Goal: Task Accomplishment & Management: Manage account settings

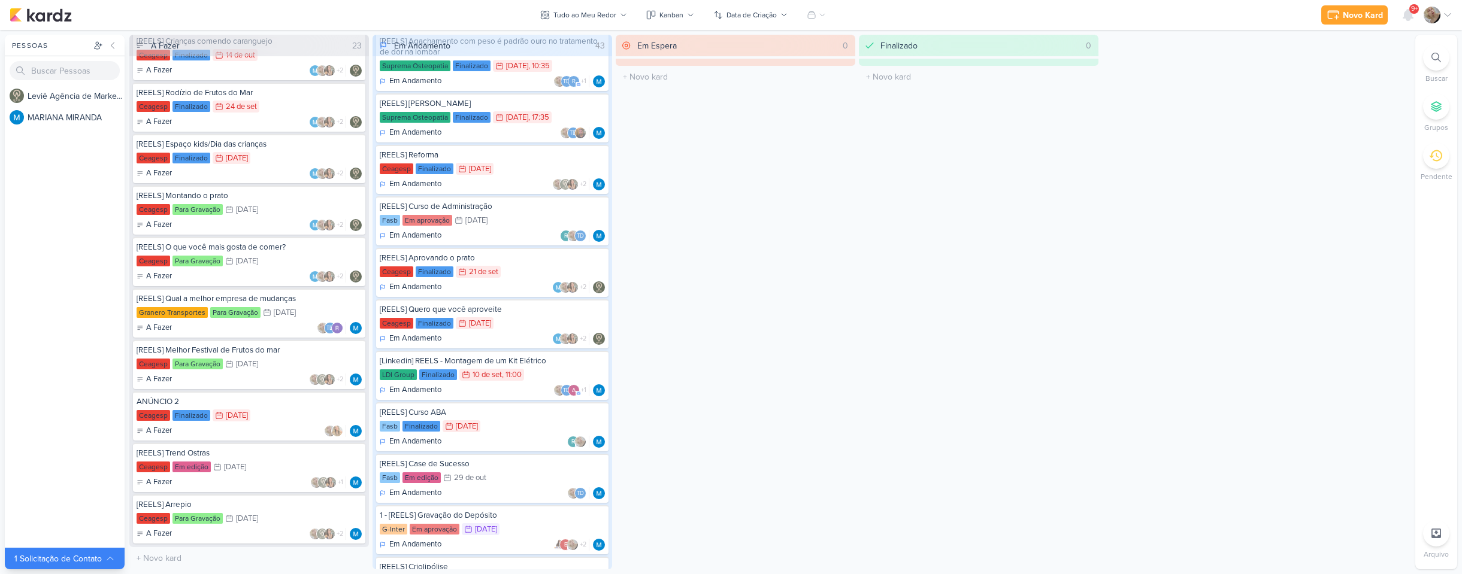
scroll to position [1018, 0]
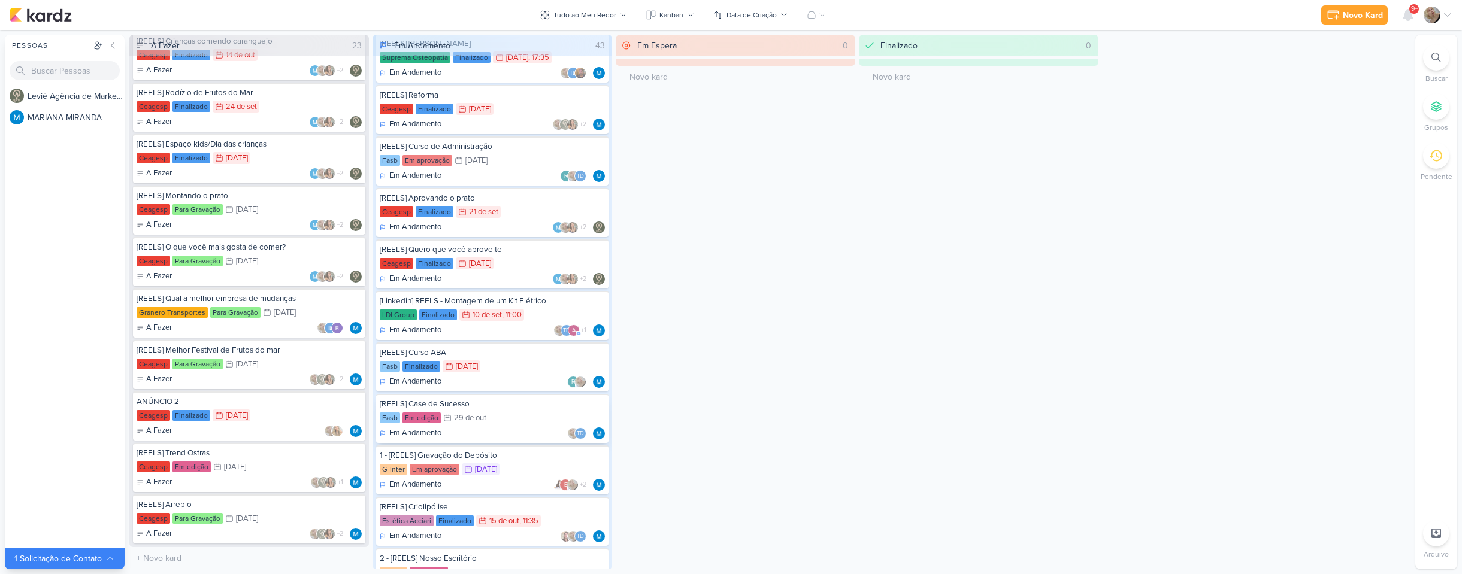
click at [511, 434] on div "Em Andamento Td" at bounding box center [492, 434] width 225 height 12
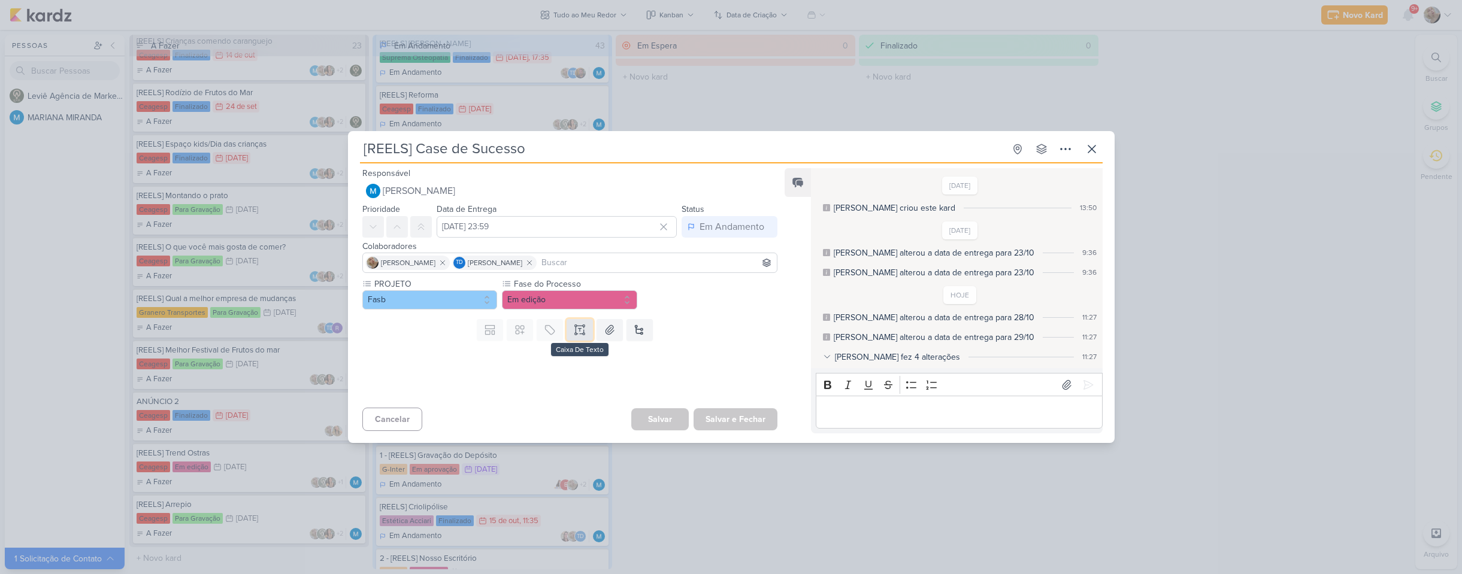
click at [570, 328] on button at bounding box center [579, 330] width 26 height 22
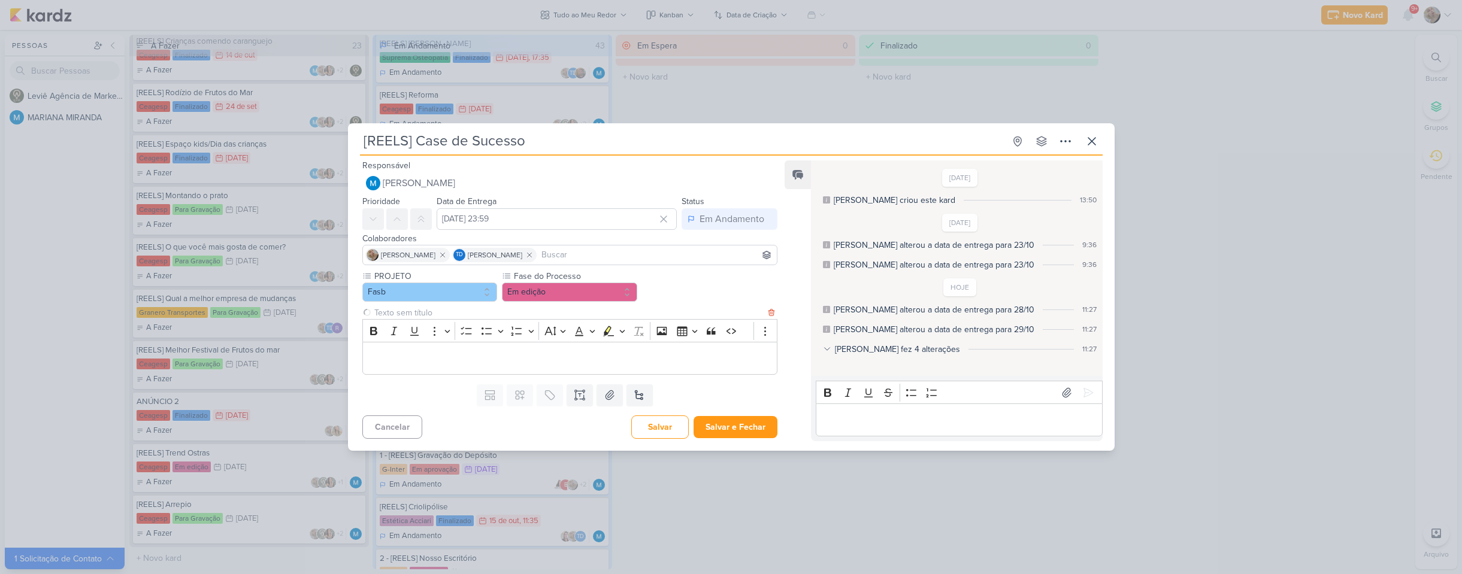
click at [432, 314] on input "text" at bounding box center [569, 313] width 394 height 13
type input "VIDEO PARA APROVAÇÃO"
click at [436, 369] on div "Editor editing area: main" at bounding box center [570, 358] width 416 height 33
click at [666, 428] on button "Salvar" at bounding box center [659, 427] width 57 height 23
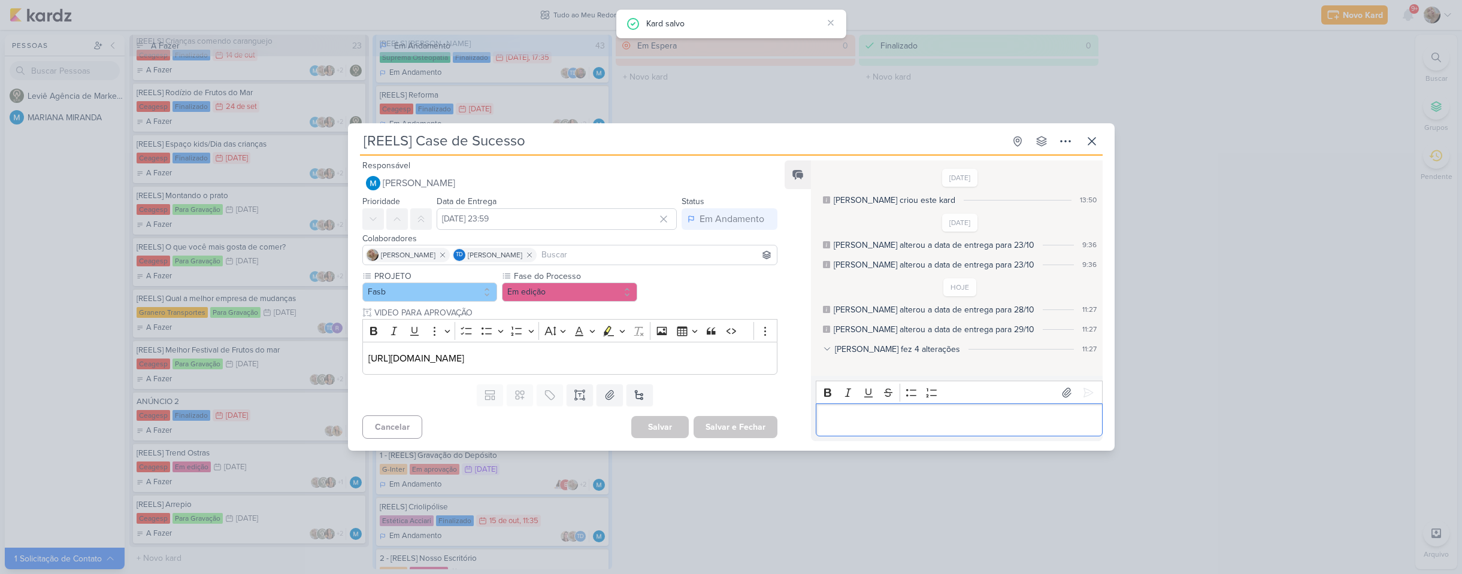
click at [845, 422] on p "Editor editing area: main" at bounding box center [959, 420] width 274 height 14
drag, startPoint x: 949, startPoint y: 422, endPoint x: 704, endPoint y: 354, distance: 254.1
click at [704, 354] on div "Responsável MARIANA MIRANDA Nenhum contato encontrado create new contact Novo C…" at bounding box center [731, 303] width 766 height 295
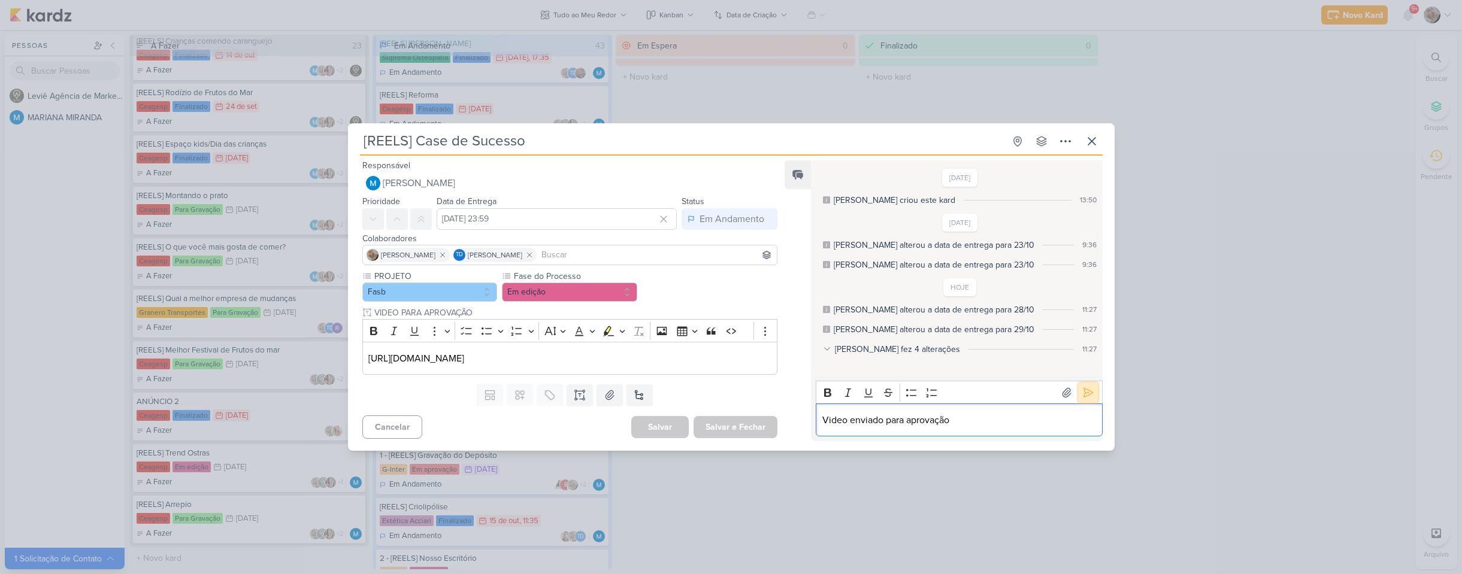
click at [1085, 393] on icon at bounding box center [1088, 393] width 12 height 12
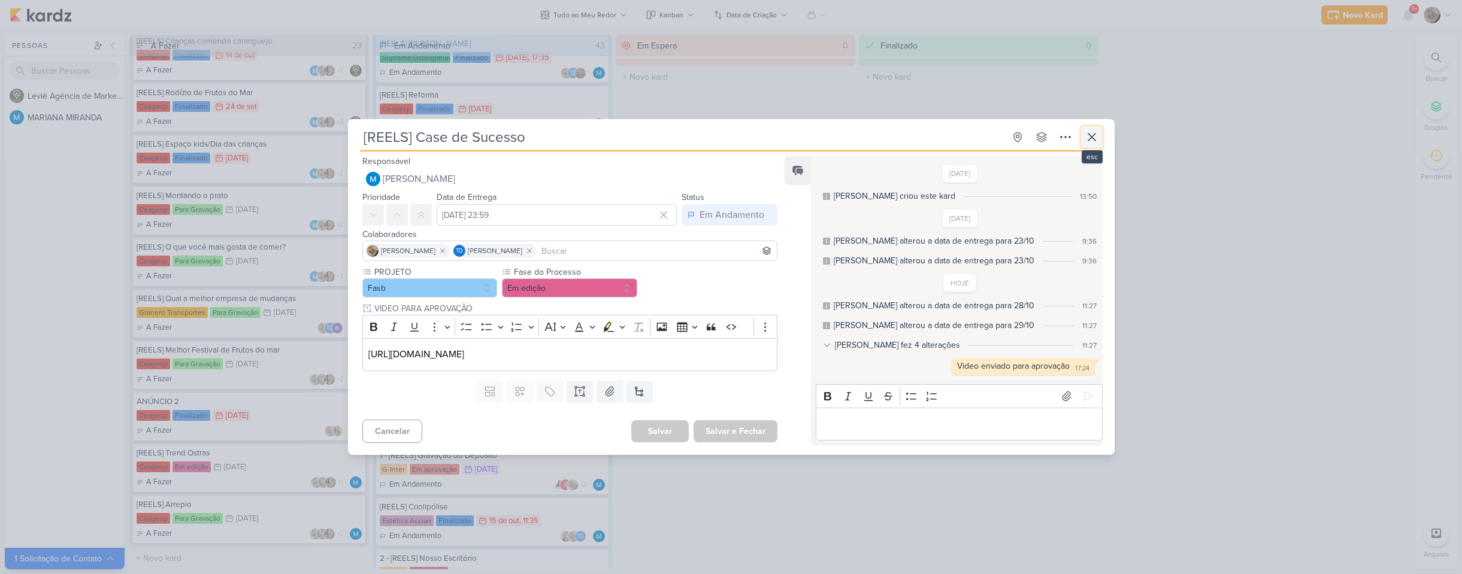
click at [1084, 132] on icon at bounding box center [1091, 137] width 14 height 14
